Goal: Information Seeking & Learning: Learn about a topic

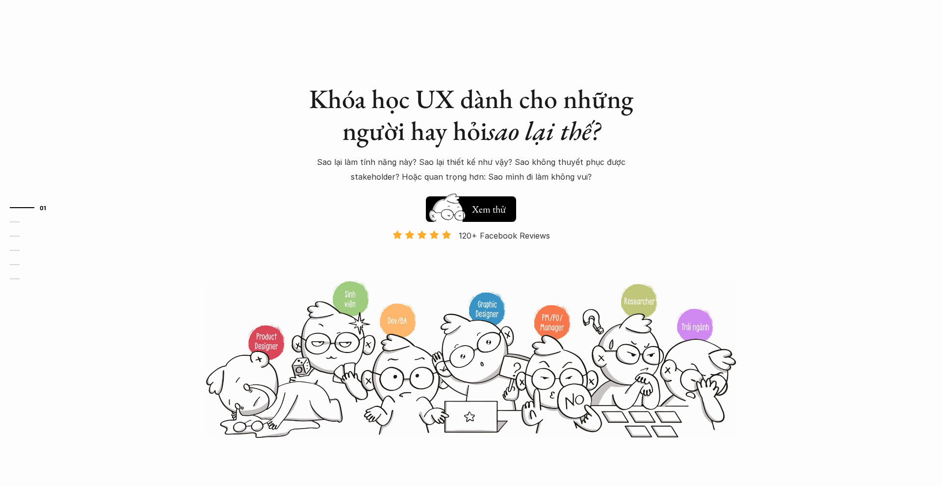
scroll to position [12, 0]
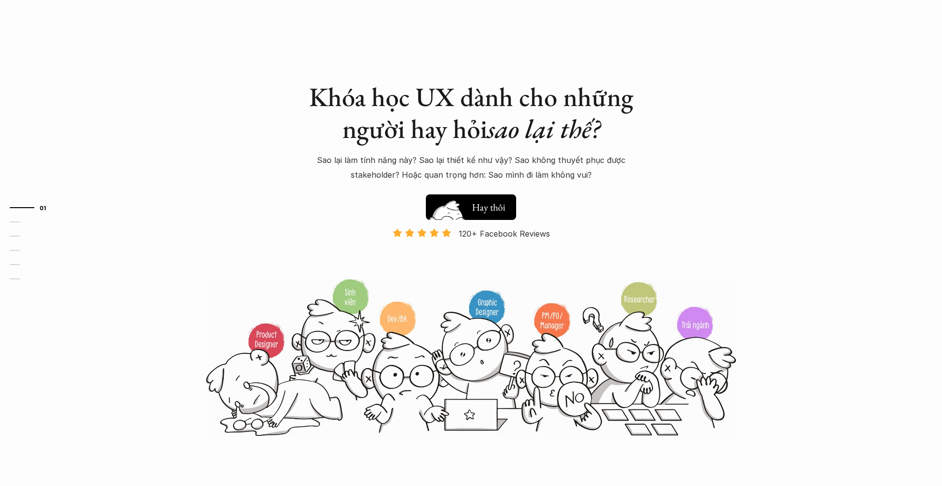
click at [472, 208] on img at bounding box center [447, 222] width 52 height 45
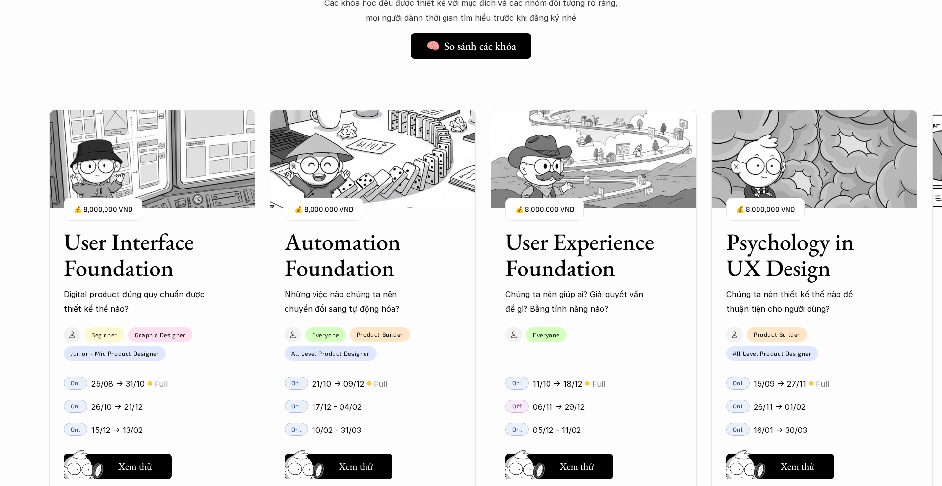
scroll to position [862, 0]
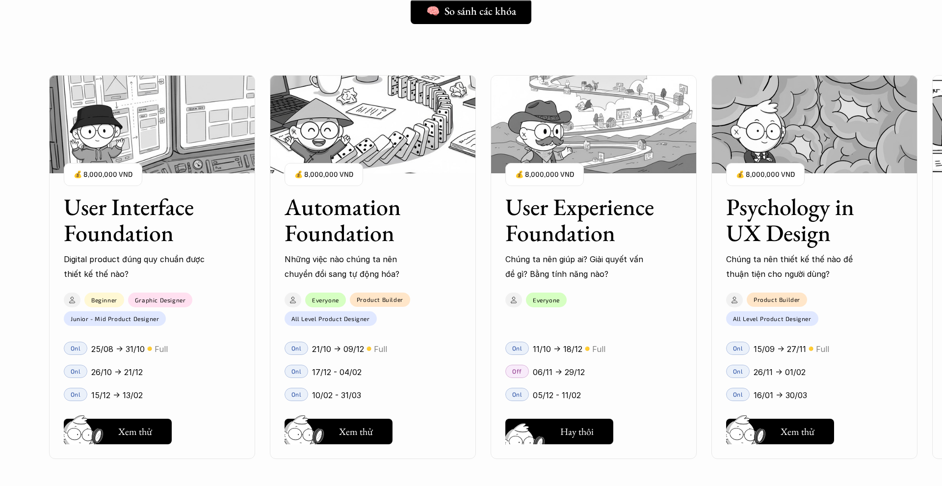
click at [565, 427] on h5 "Xem thử" at bounding box center [577, 434] width 34 height 14
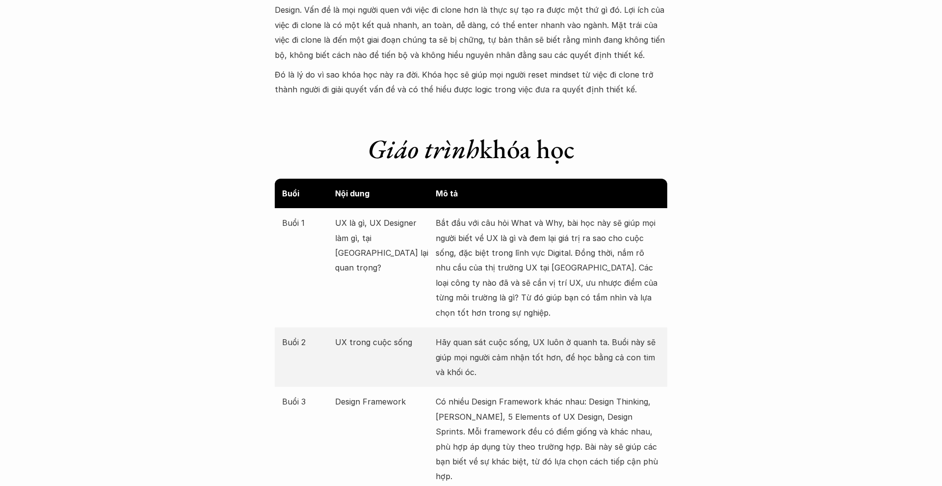
scroll to position [1009, 0]
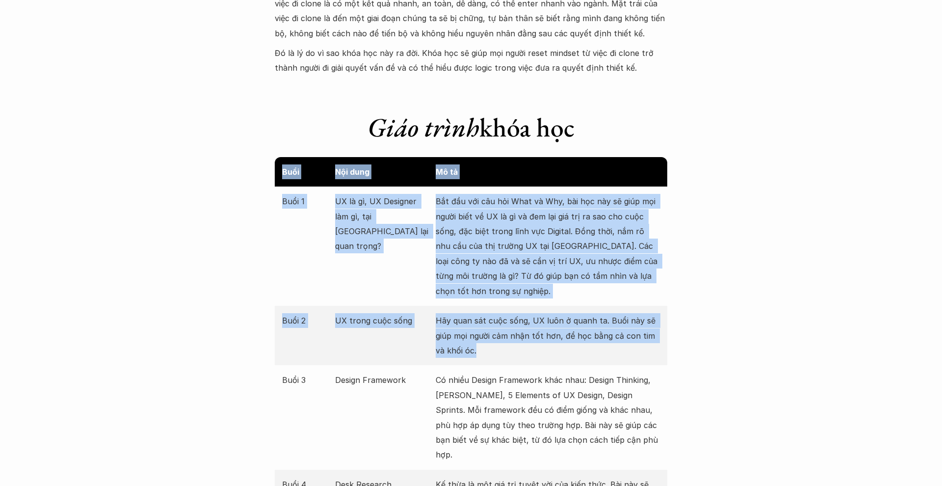
drag, startPoint x: 280, startPoint y: 164, endPoint x: 497, endPoint y: 353, distance: 287.5
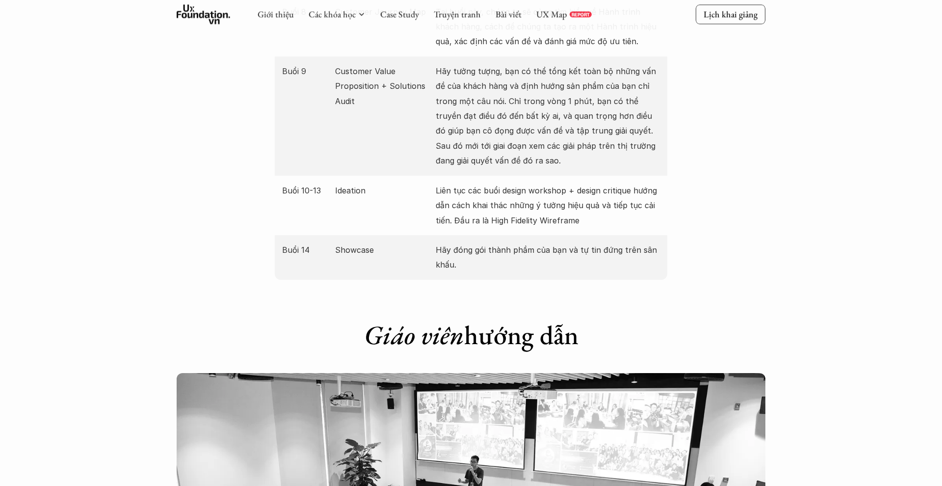
scroll to position [1704, 0]
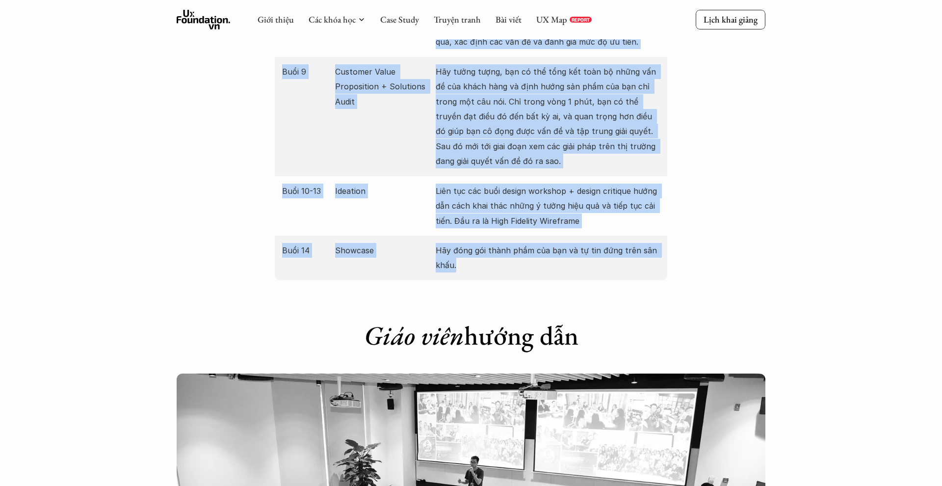
click at [456, 243] on p "Hãy đóng gói thành phầm của bạn và tự tin đứng trên sân khấu." at bounding box center [548, 258] width 224 height 30
click at [460, 243] on p "Hãy đóng gói thành phầm của bạn và tự tin đứng trên sân khấu." at bounding box center [548, 258] width 224 height 30
copy div "Buổi Nội dung Mô tả Buổi 1 UX là gì, UX Designer làm gì, tại sao UX lại quan tr…"
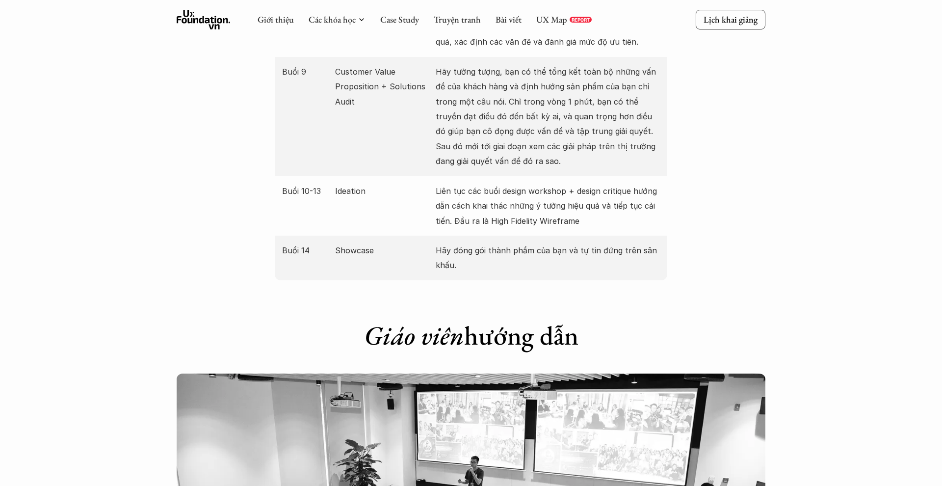
click at [554, 300] on div "Giáo viên hướng dẫn" at bounding box center [471, 327] width 392 height 54
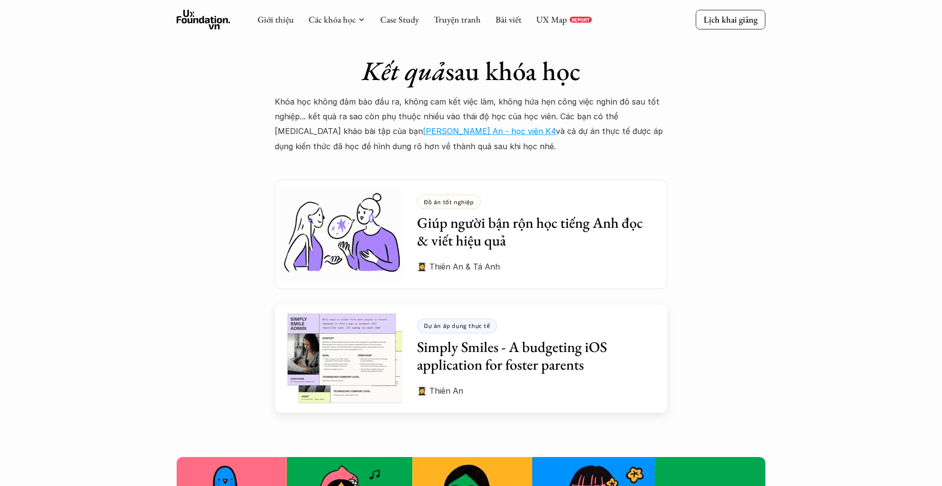
scroll to position [2589, 0]
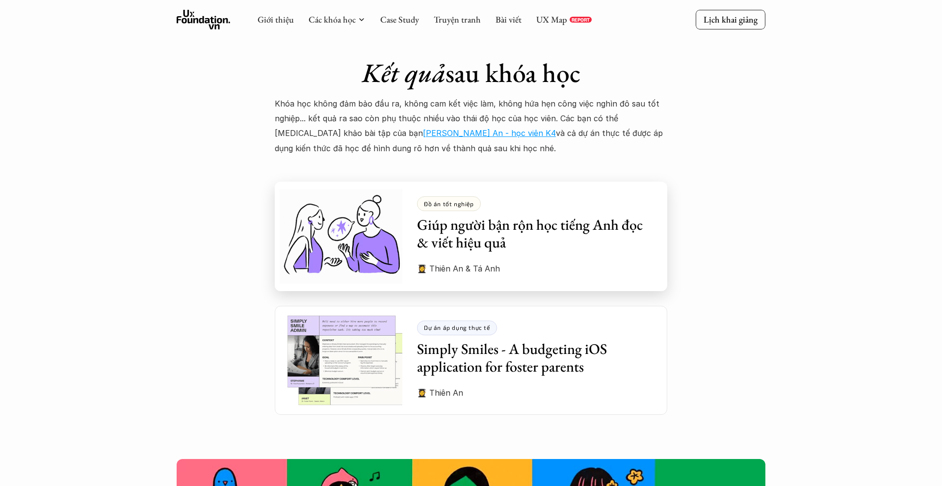
click at [499, 216] on h3 "Giúp người bận rộn học tiếng Anh đọc & viết hiệu quả" at bounding box center [534, 233] width 235 height 35
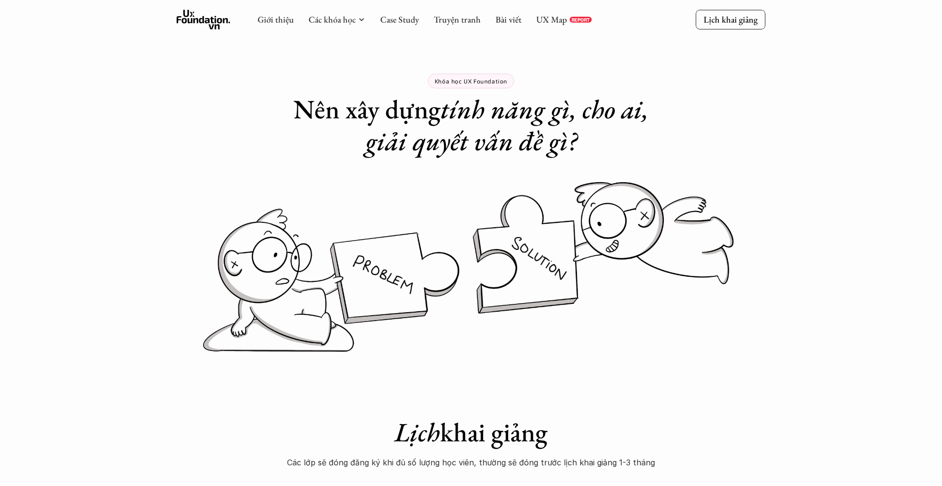
scroll to position [0, 0]
click at [275, 21] on link "Giới thiệu" at bounding box center [275, 19] width 36 height 11
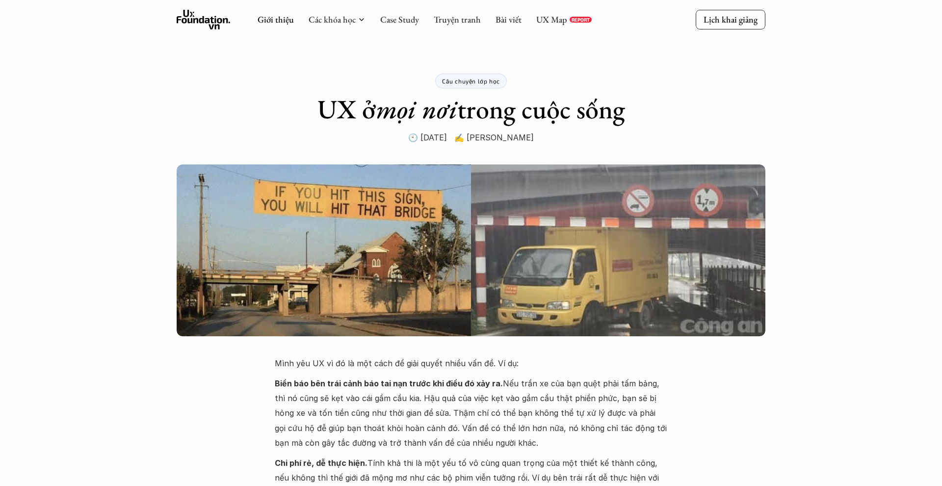
click at [197, 20] on use at bounding box center [204, 20] width 54 height 20
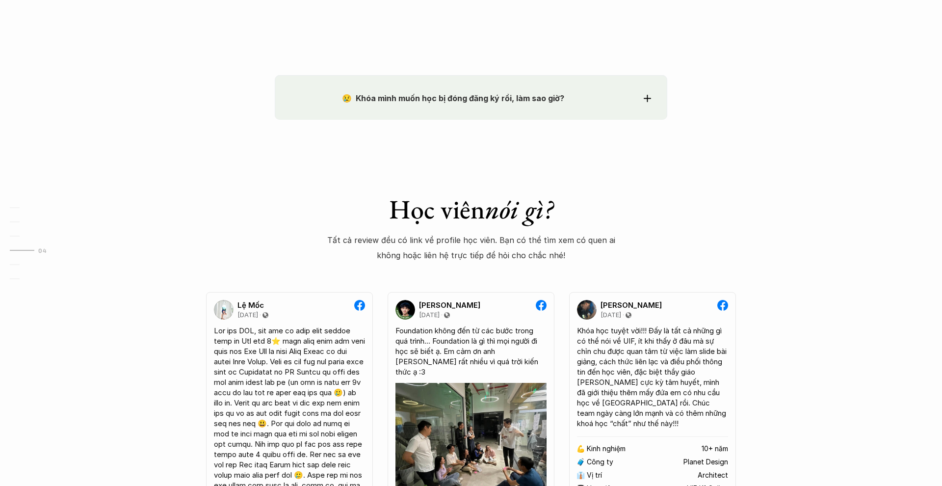
scroll to position [1667, 0]
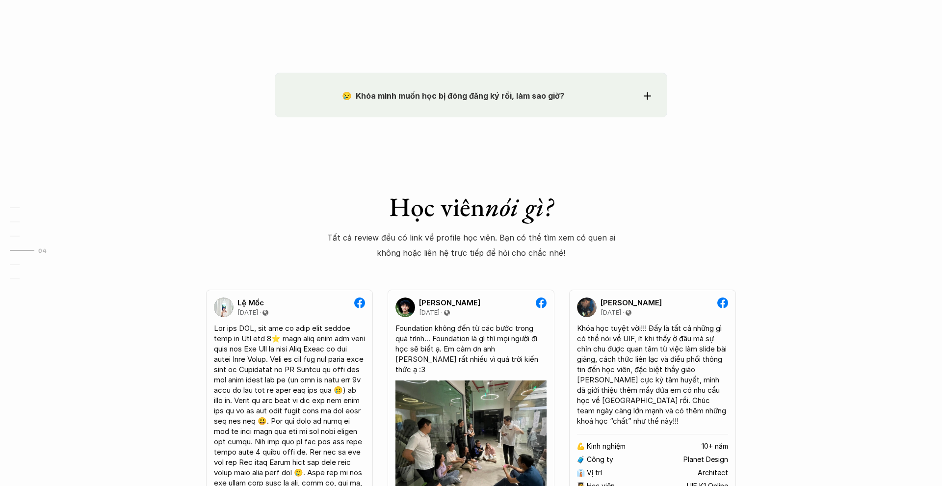
click at [647, 96] on use at bounding box center [646, 95] width 7 height 7
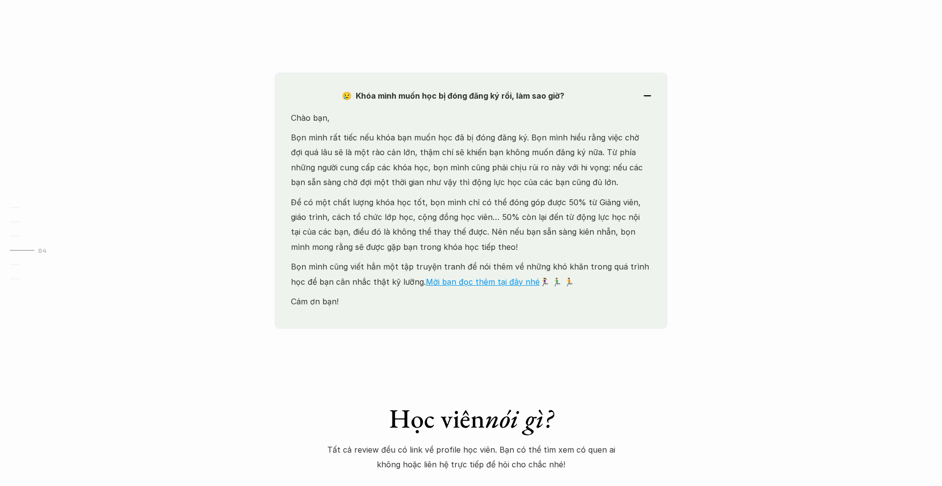
click at [647, 96] on div "😢 Khóa mình muốn học bị đóng đăng ký rồi, làm sao giờ?" at bounding box center [471, 95] width 360 height 15
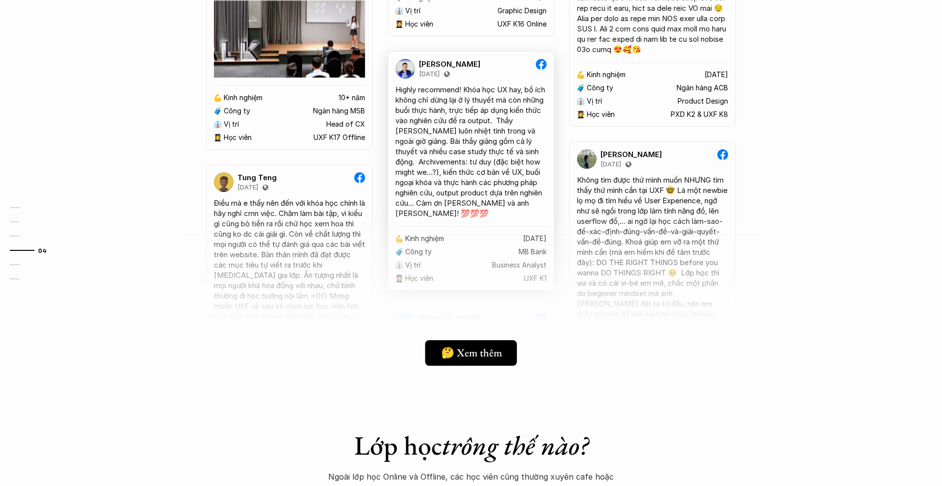
scroll to position [2588, 0]
click at [463, 348] on h5 "🤔 Xem thêm" at bounding box center [468, 352] width 61 height 13
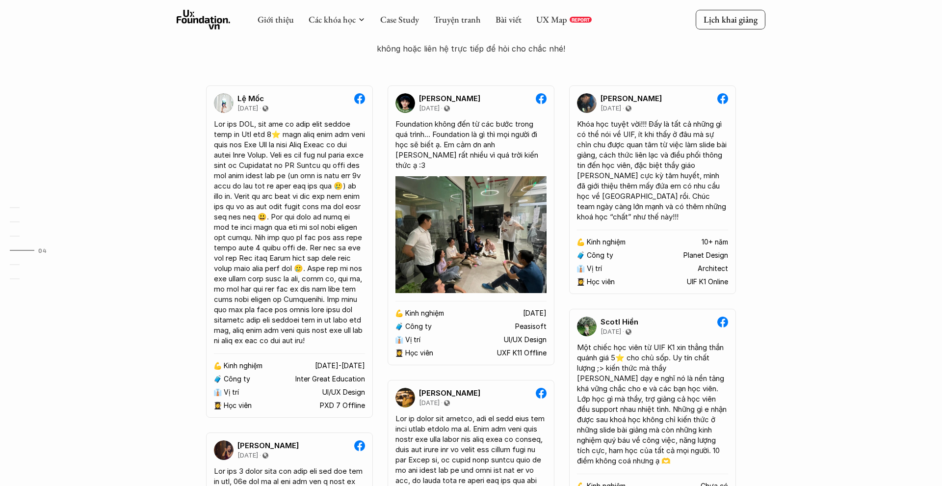
scroll to position [1871, 0]
click at [457, 25] on link "Truyện tranh" at bounding box center [457, 19] width 47 height 11
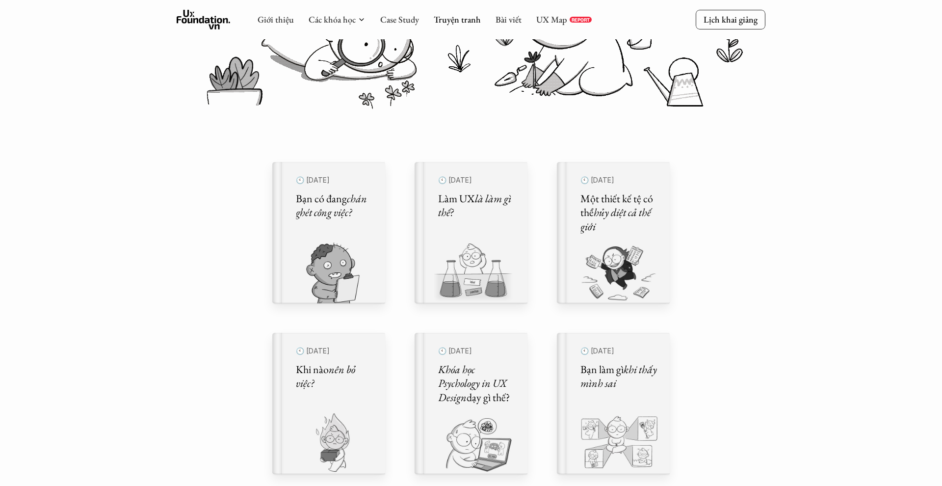
scroll to position [193, 0]
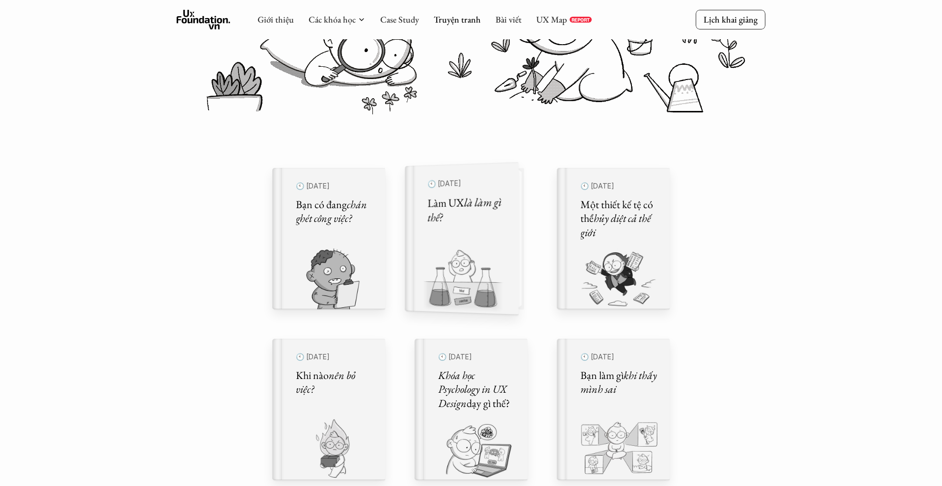
click at [468, 237] on div "🕙 ngày 27 thg 6, 2024 Làm UX là làm gì thế?" at bounding box center [467, 238] width 78 height 127
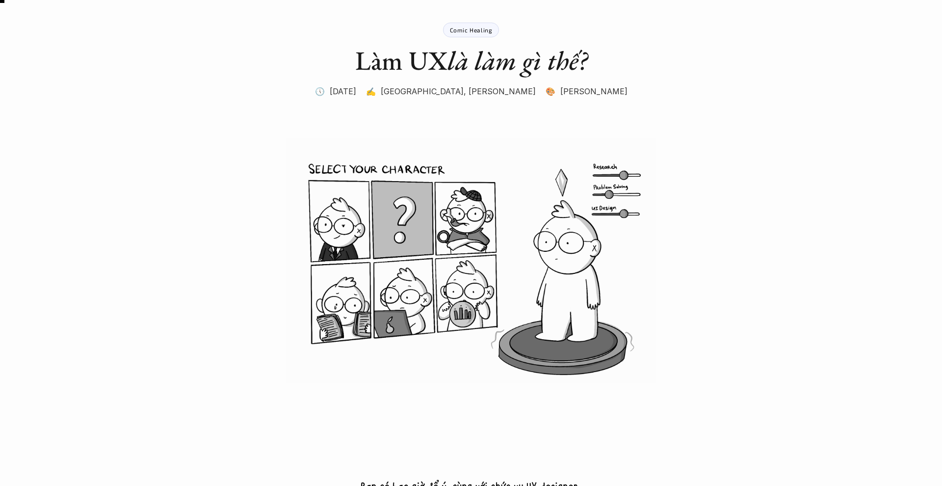
scroll to position [55, 0]
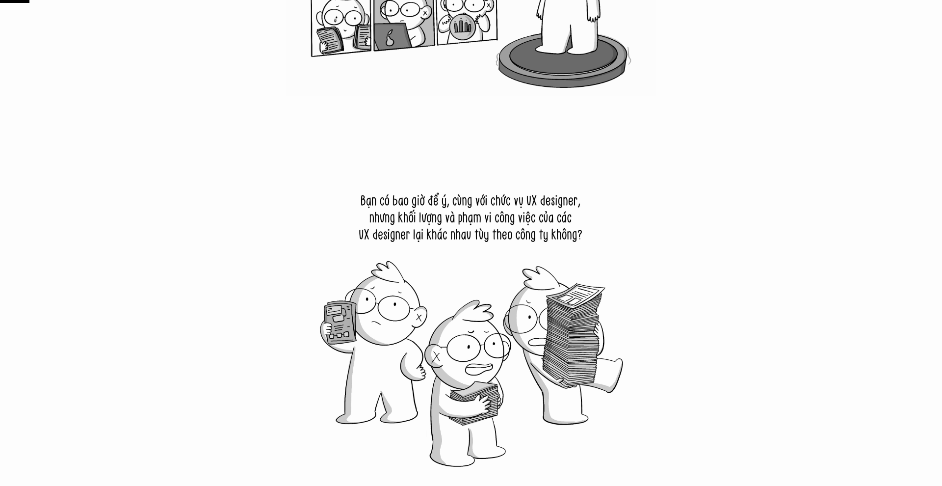
click at [431, 227] on img at bounding box center [470, 319] width 319 height 319
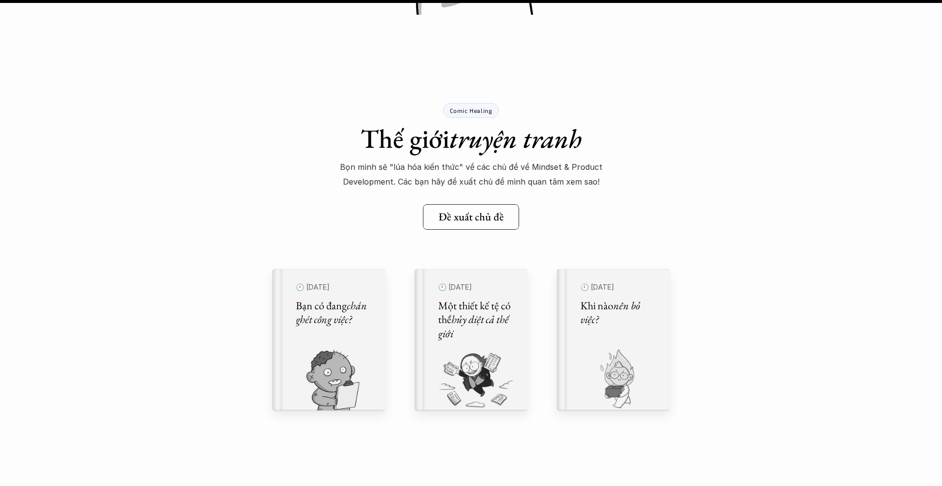
scroll to position [11323, 0]
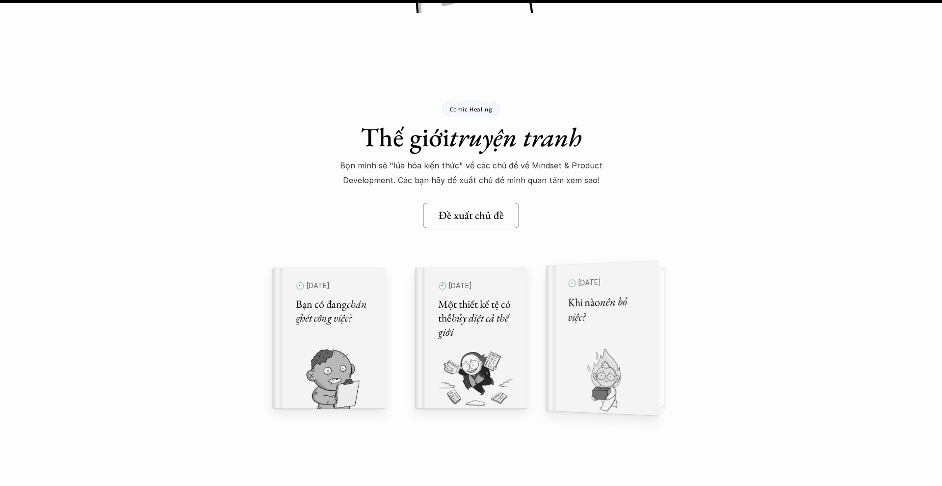
click at [600, 360] on img at bounding box center [595, 381] width 101 height 68
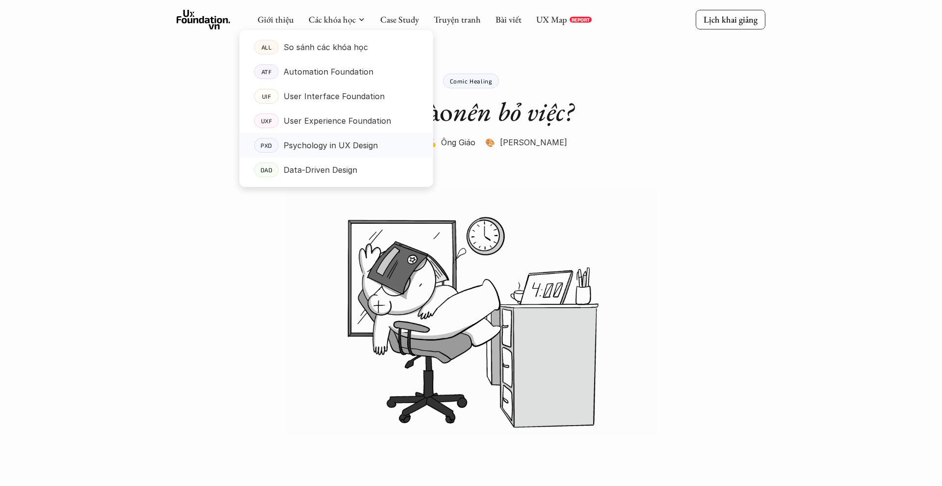
click at [320, 135] on link "PXD Psychology in UX Design" at bounding box center [336, 145] width 194 height 25
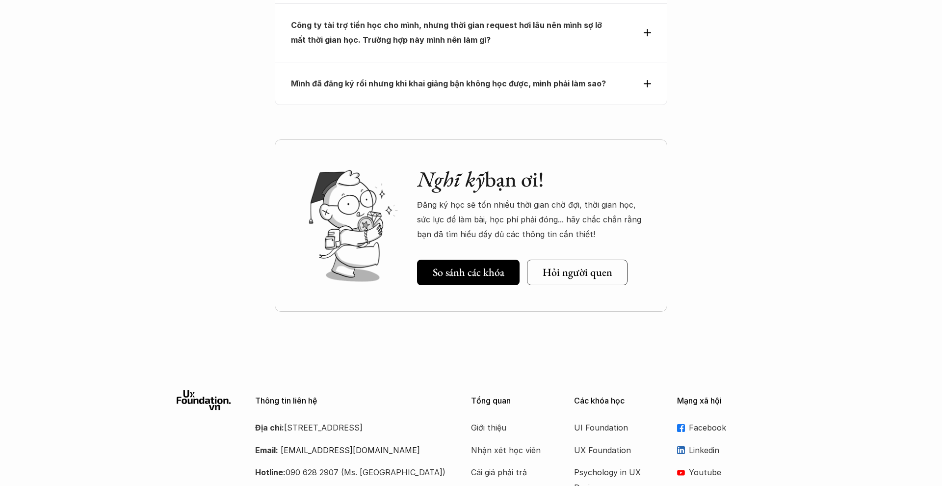
scroll to position [4513, 0]
click at [697, 443] on p "Linkedin" at bounding box center [727, 450] width 77 height 15
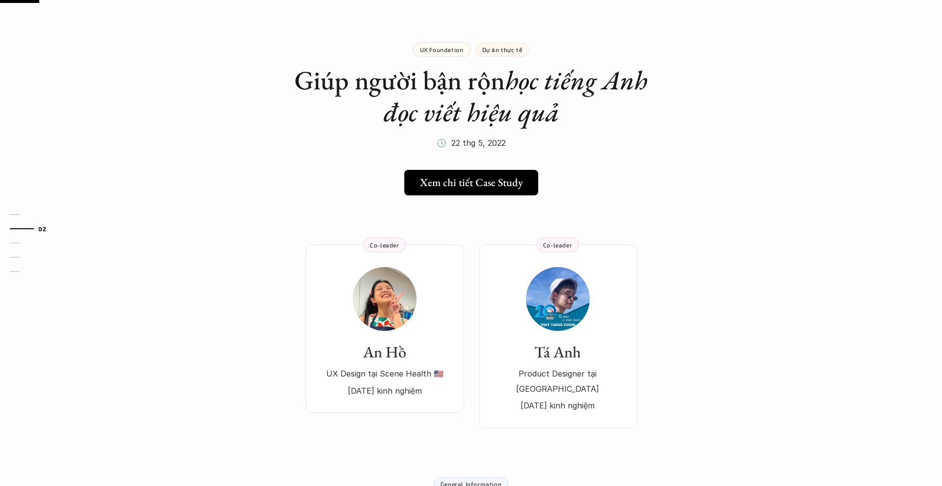
scroll to position [34, 0]
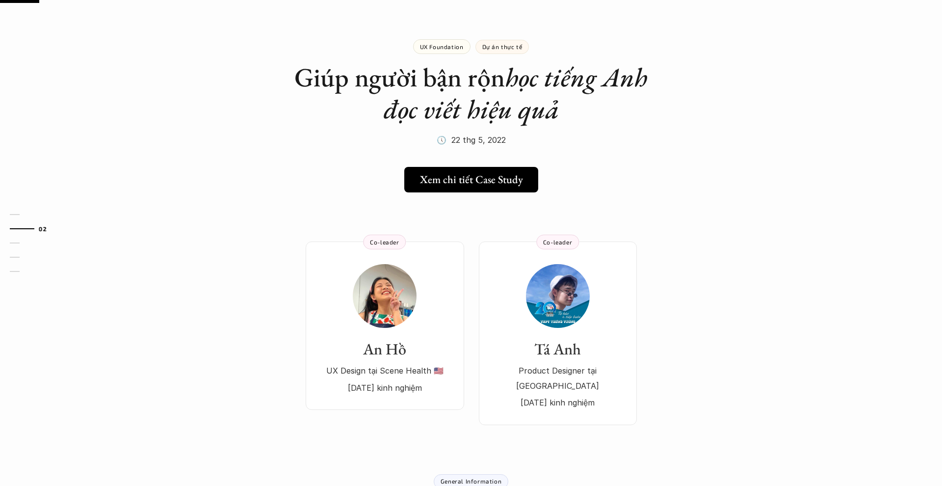
click at [410, 140] on div "UX Foundation Dự án thực tế Giúp người bận rộn học tiếng Anh đọc viết hiệu quả …" at bounding box center [471, 81] width 392 height 132
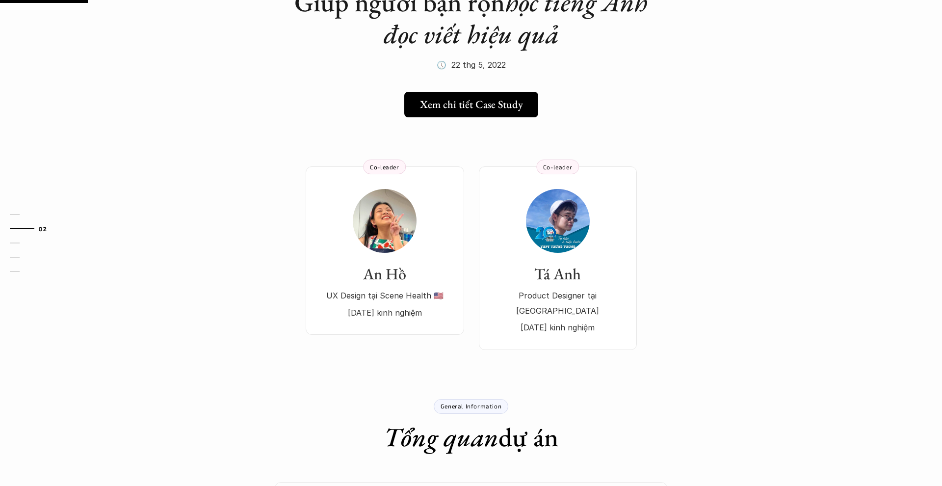
scroll to position [123, 0]
